Goal: Navigation & Orientation: Find specific page/section

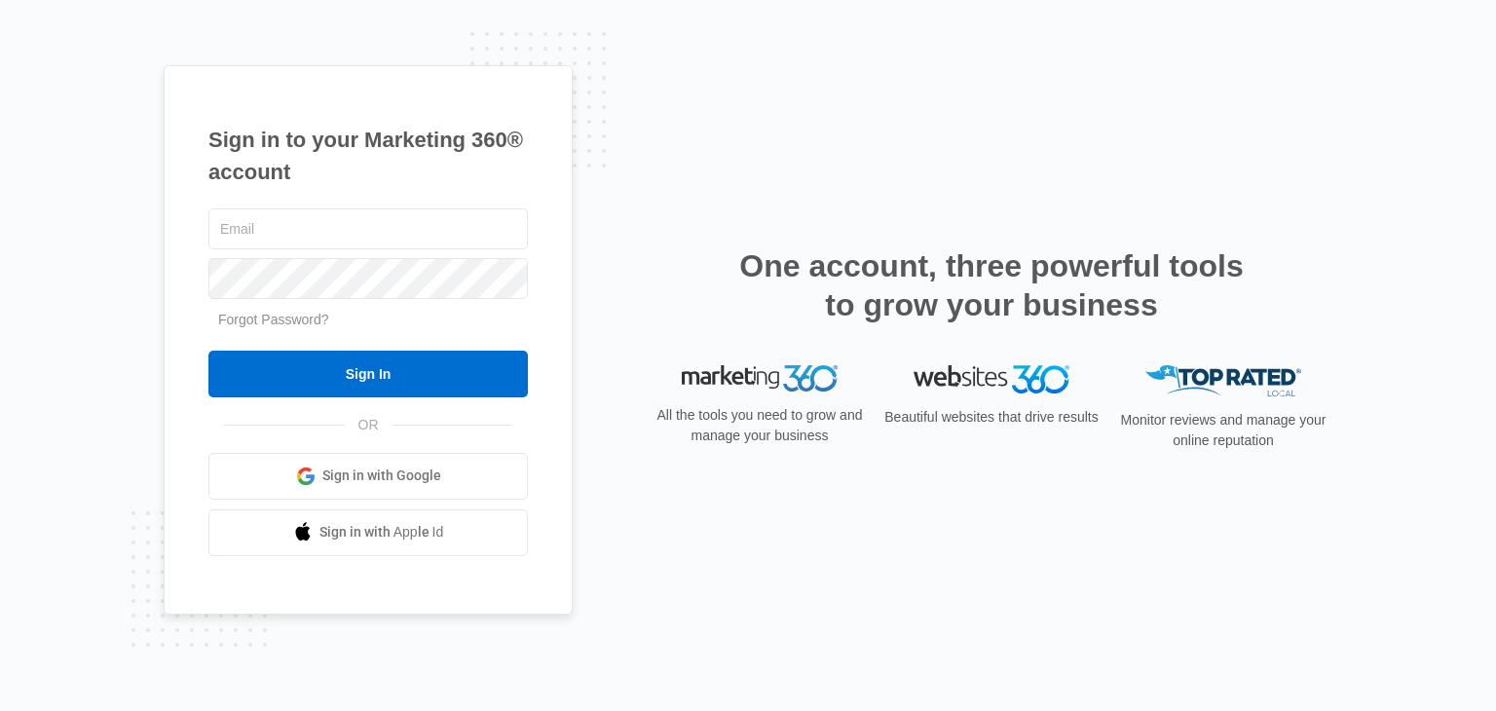
click at [368, 492] on link "Sign in with Google" at bounding box center [367, 476] width 319 height 47
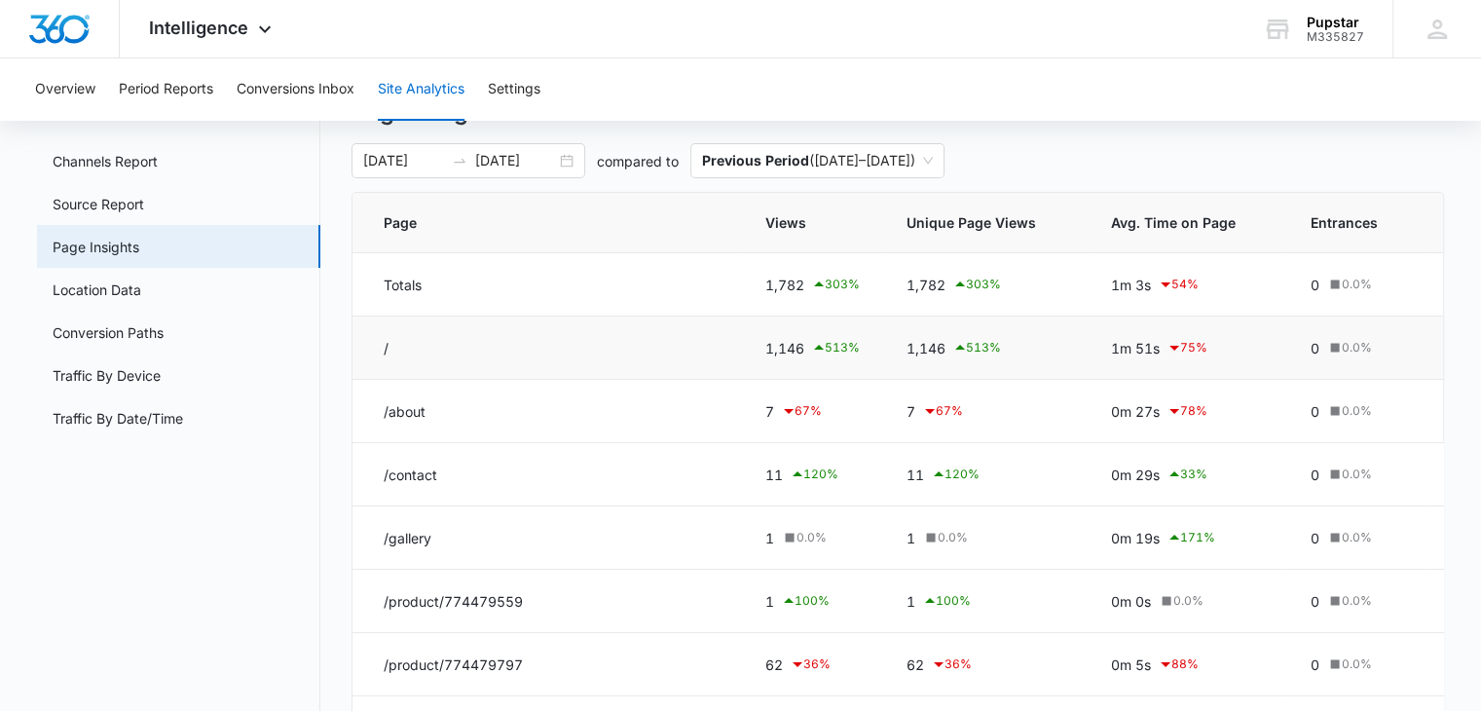
scroll to position [90, 0]
click at [429, 336] on td "/" at bounding box center [548, 347] width 390 height 63
